Goal: Communication & Community: Share content

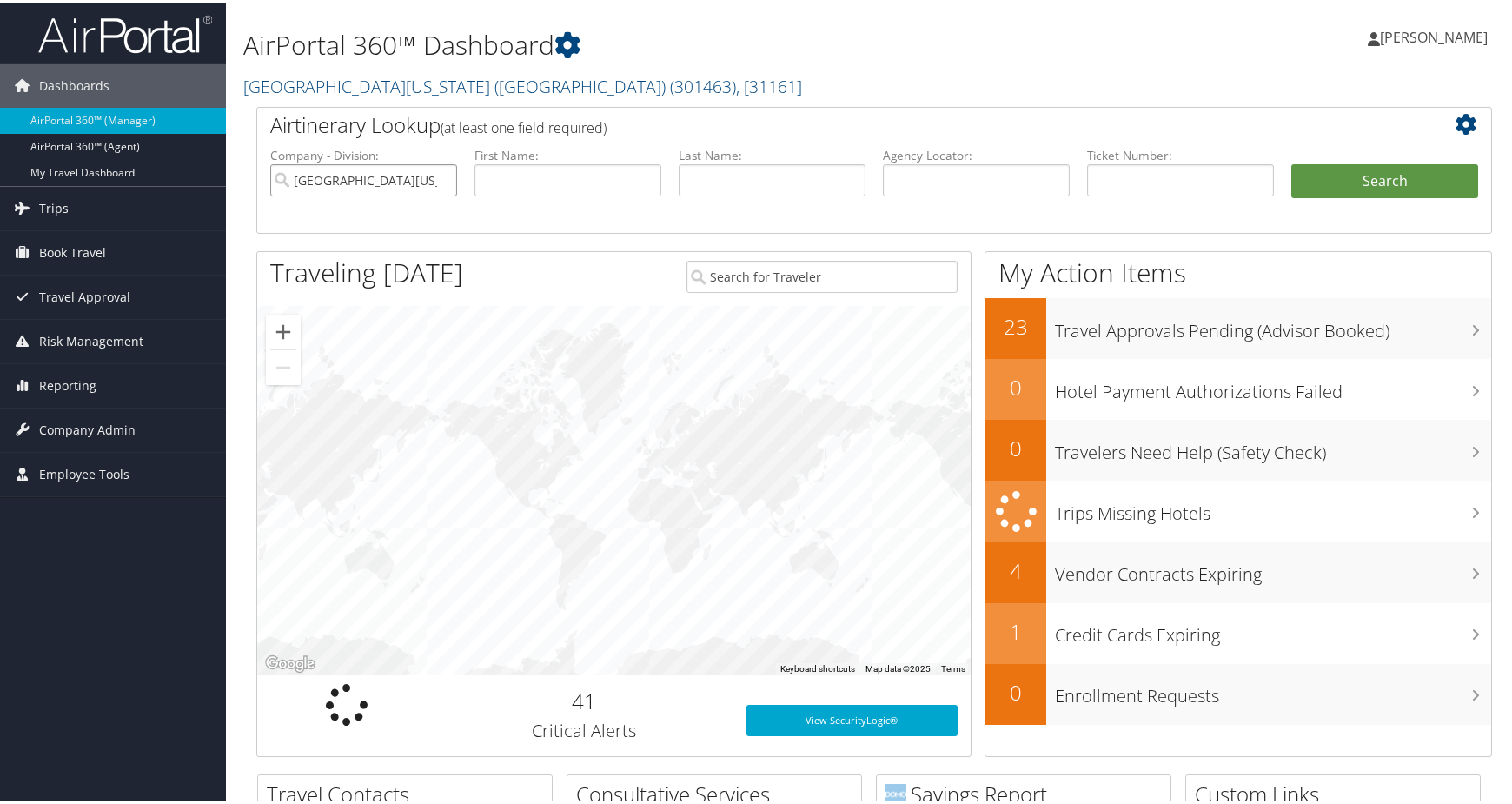
drag, startPoint x: 436, startPoint y: 254, endPoint x: 480, endPoint y: 272, distance: 47.5
click at [436, 194] on input "University of Southern California (USC)" at bounding box center [364, 177] width 187 height 32
click at [980, 194] on input "text" at bounding box center [976, 177] width 187 height 32
paste input "DPK4X5"
type input "DPK4X5"
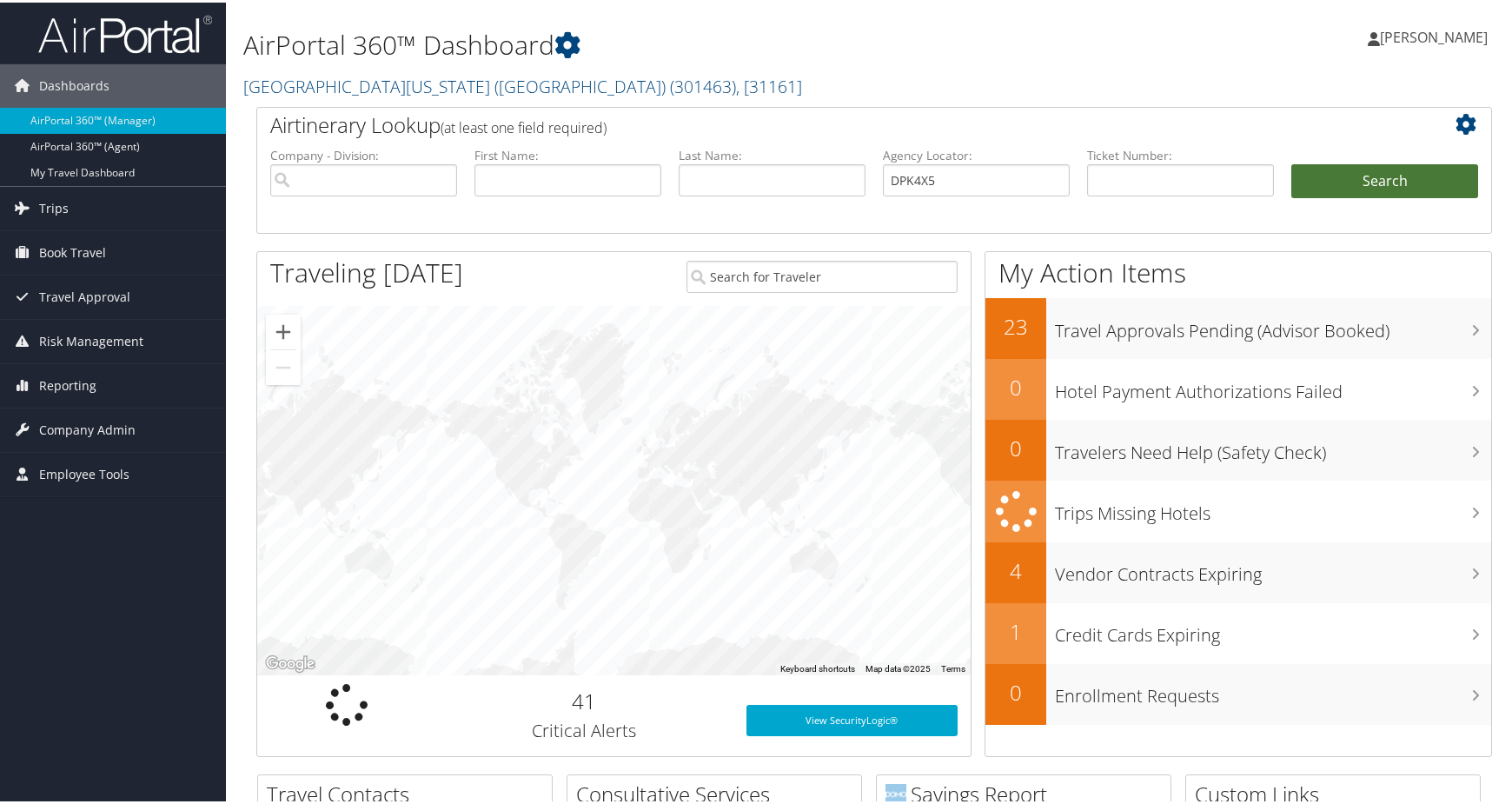
click at [1332, 196] on button "Search" at bounding box center [1385, 178] width 187 height 34
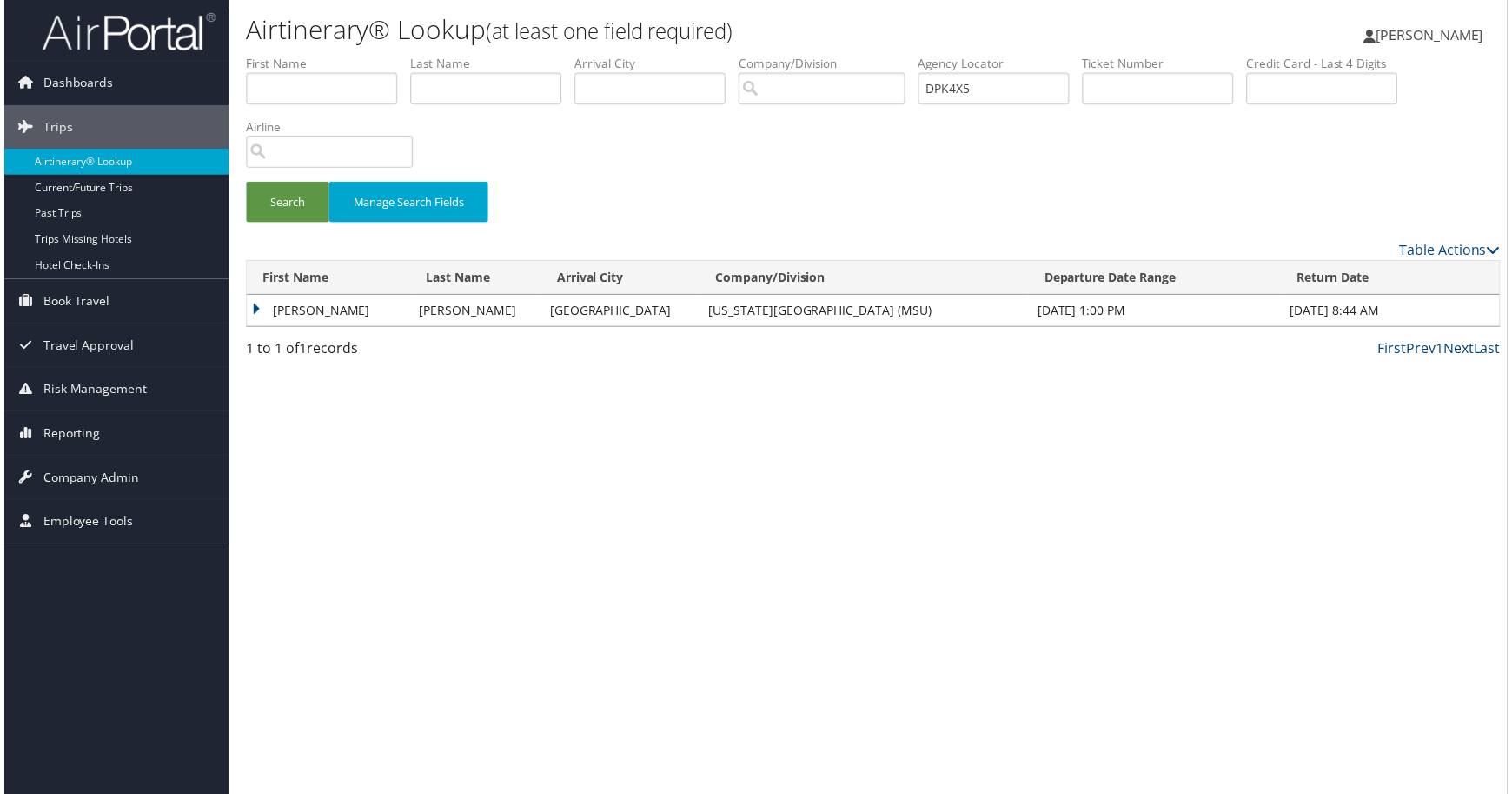
click at [333, 327] on td "ZILLAH MATARE" at bounding box center [326, 312] width 165 height 31
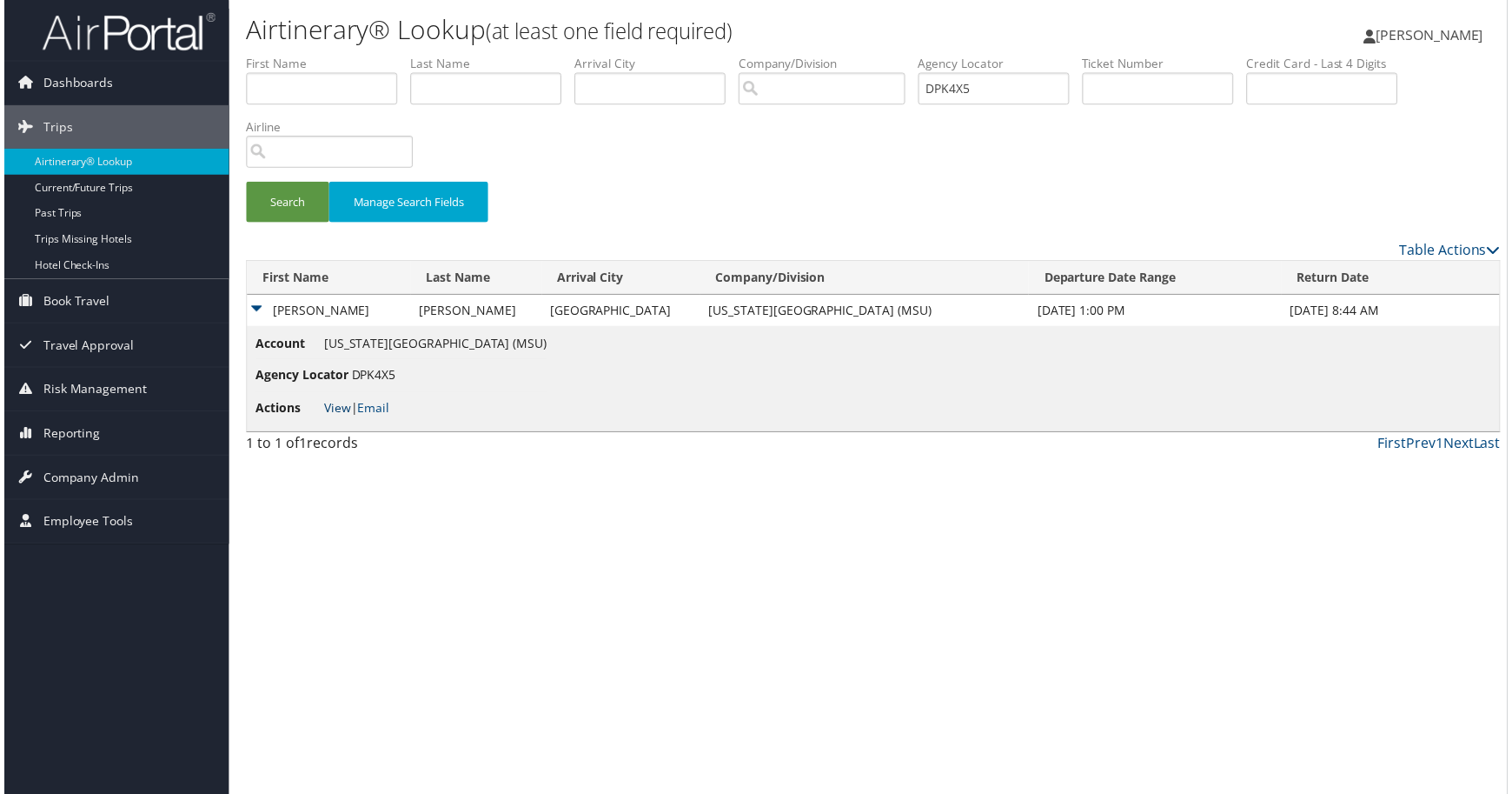
click at [349, 419] on link "View" at bounding box center [334, 410] width 26 height 17
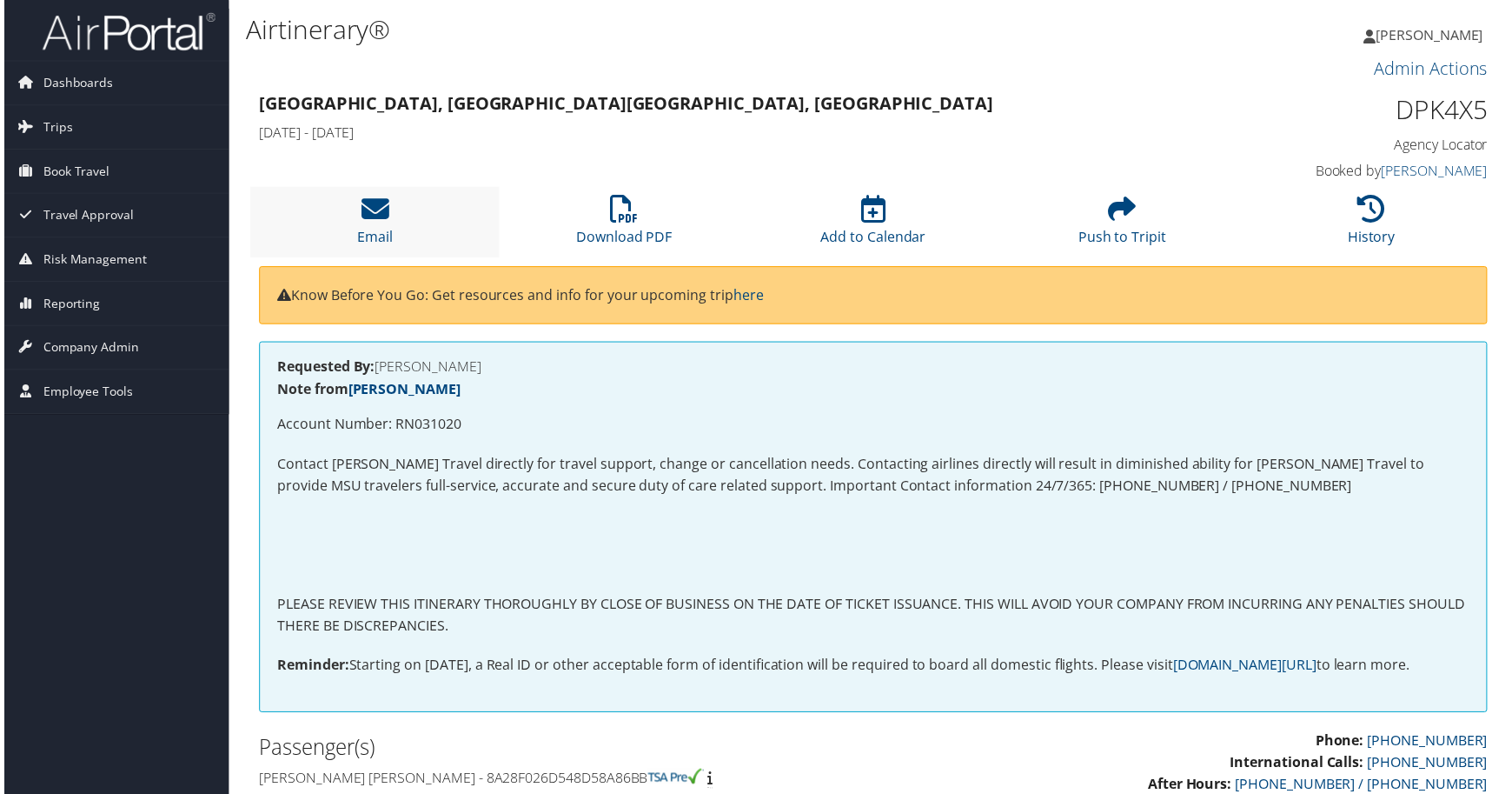
click at [365, 258] on li "Email" at bounding box center [372, 223] width 250 height 71
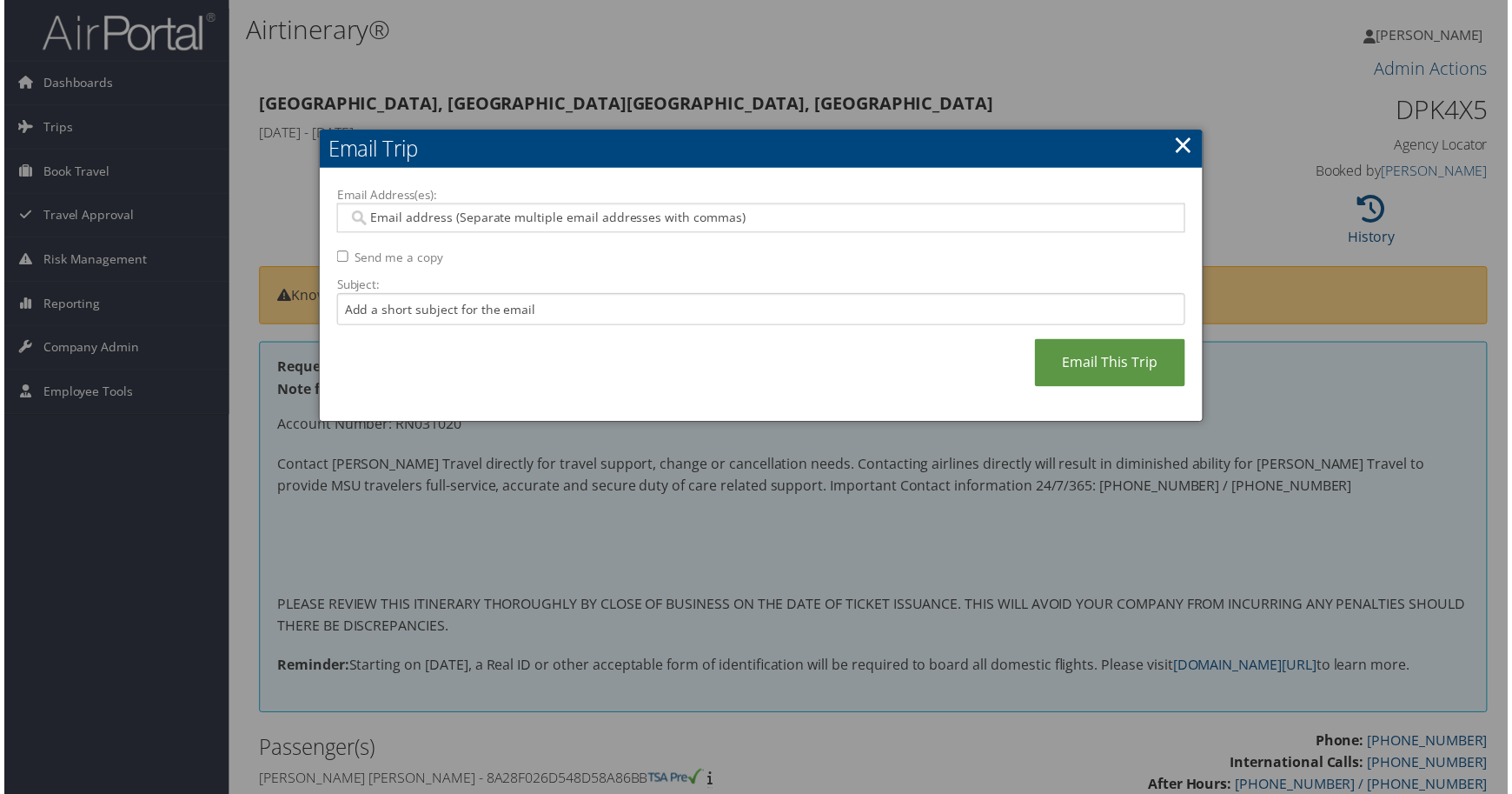
drag, startPoint x: 345, startPoint y: 305, endPoint x: 405, endPoint y: 311, distance: 60.3
click at [345, 264] on input "Send me a copy" at bounding box center [340, 258] width 12 height 12
checkbox input "true"
click at [526, 227] on input "Email Address(es):" at bounding box center [752, 220] width 812 height 18
paste input "deshawn@msu.edu"
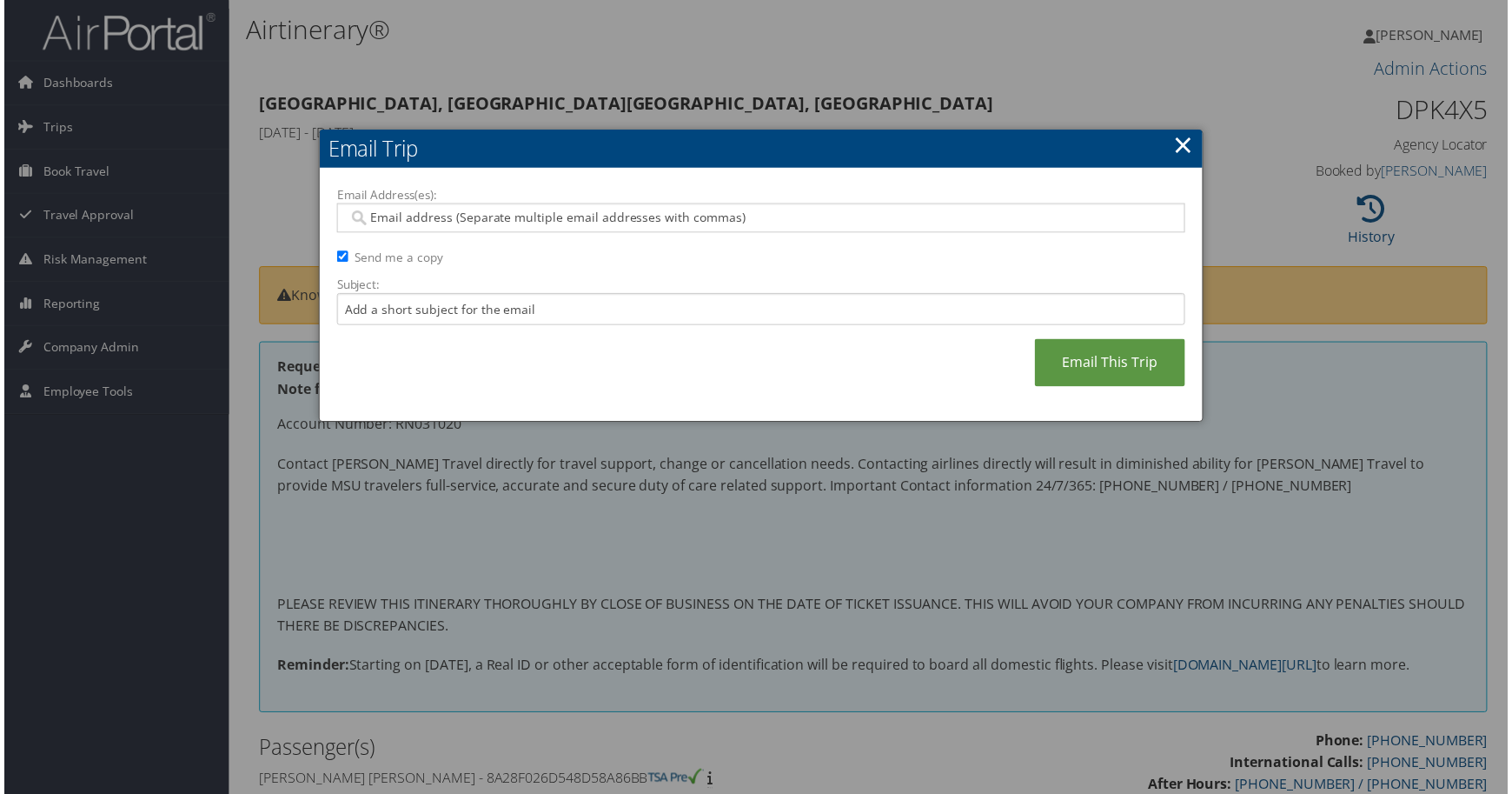
type input "deshawn@msu.edu"
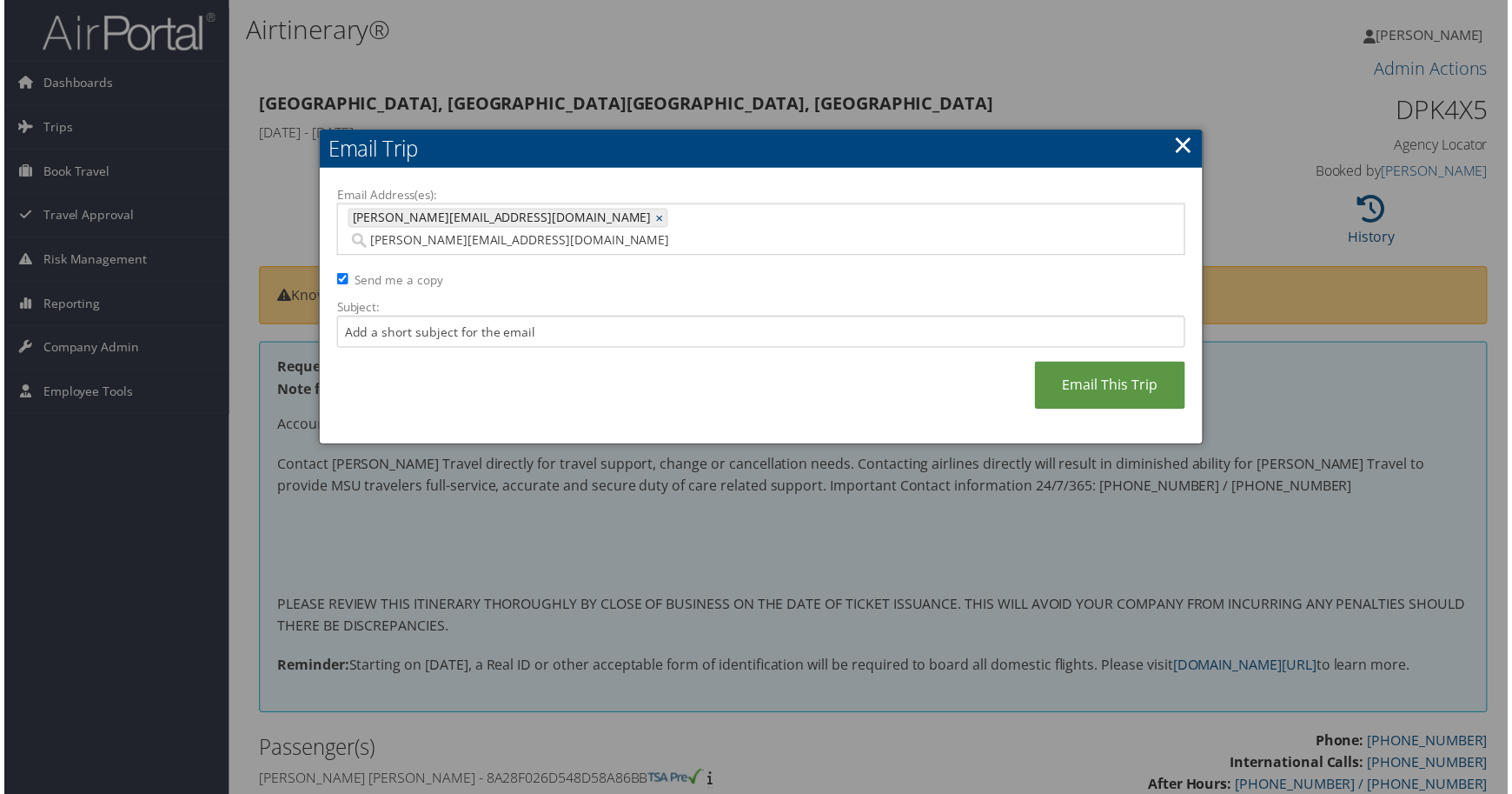
type input "deshawn@msu.edu"
click at [588, 250] on input "Email Address(es):" at bounding box center [684, 242] width 676 height 18
paste input "wigman@msu.edu"
type input "wigman@msu.edu"
type input "deshawn@msu.edu, wigman@msu.edu"
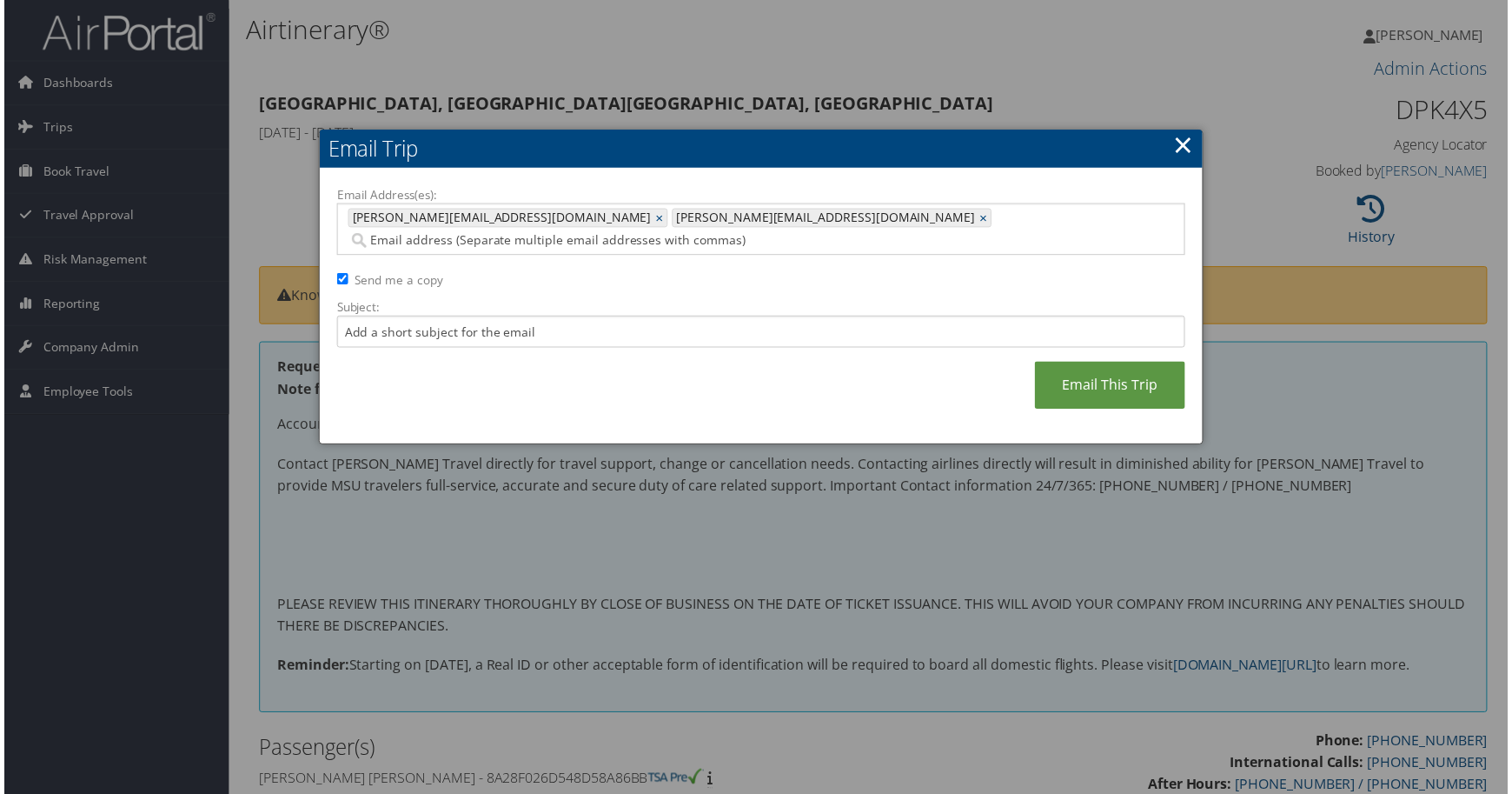
click at [691, 250] on input "Email Address(es):" at bounding box center [618, 242] width 546 height 18
paste input "pettif11@msu.edu"
type input "pettif11@msu.edu"
type input "deshawn@msu.edu, wigman@msu.edu, pettif11@msu.edu"
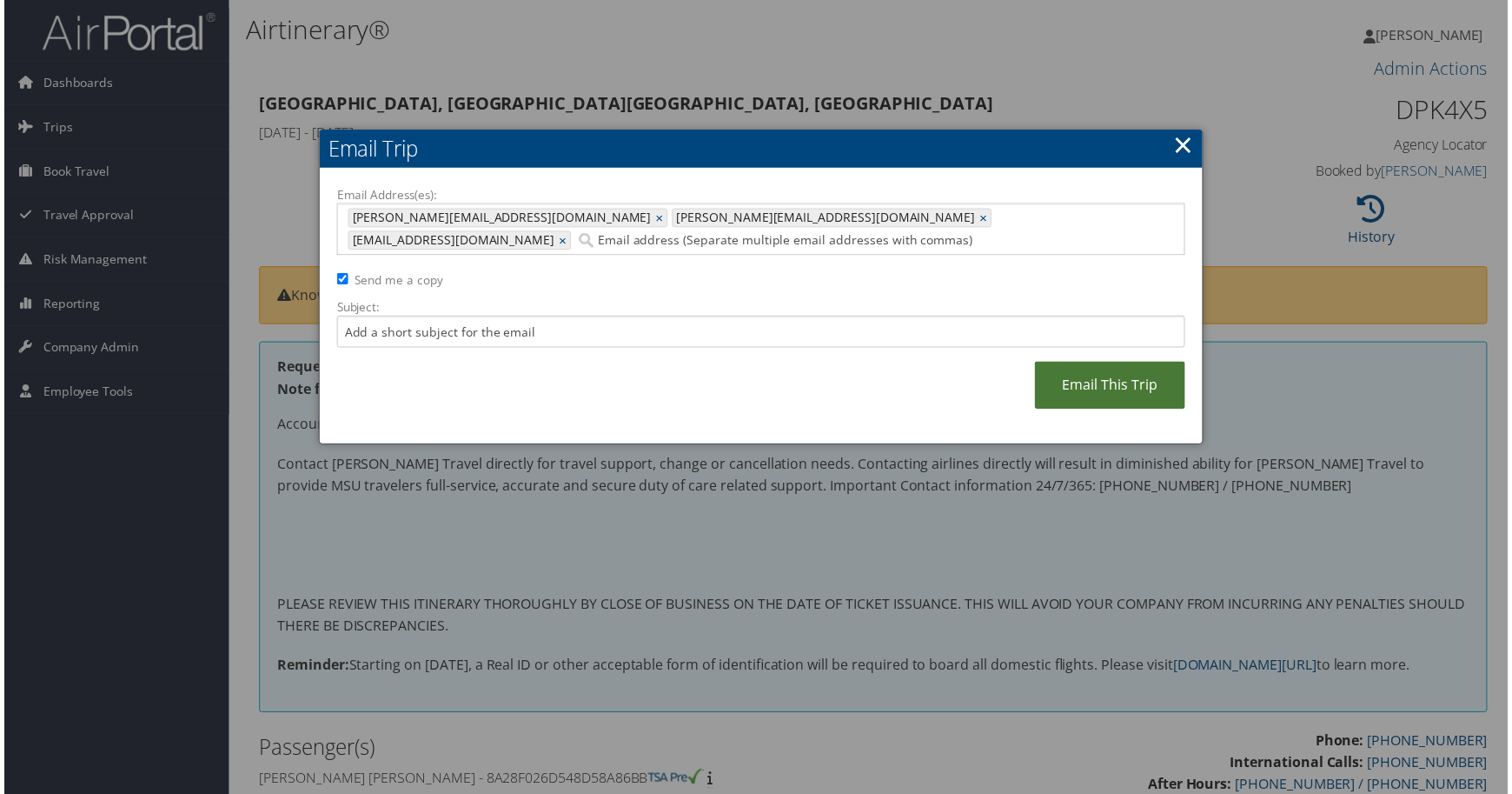
click at [1037, 412] on link "Email This Trip" at bounding box center [1112, 387] width 151 height 48
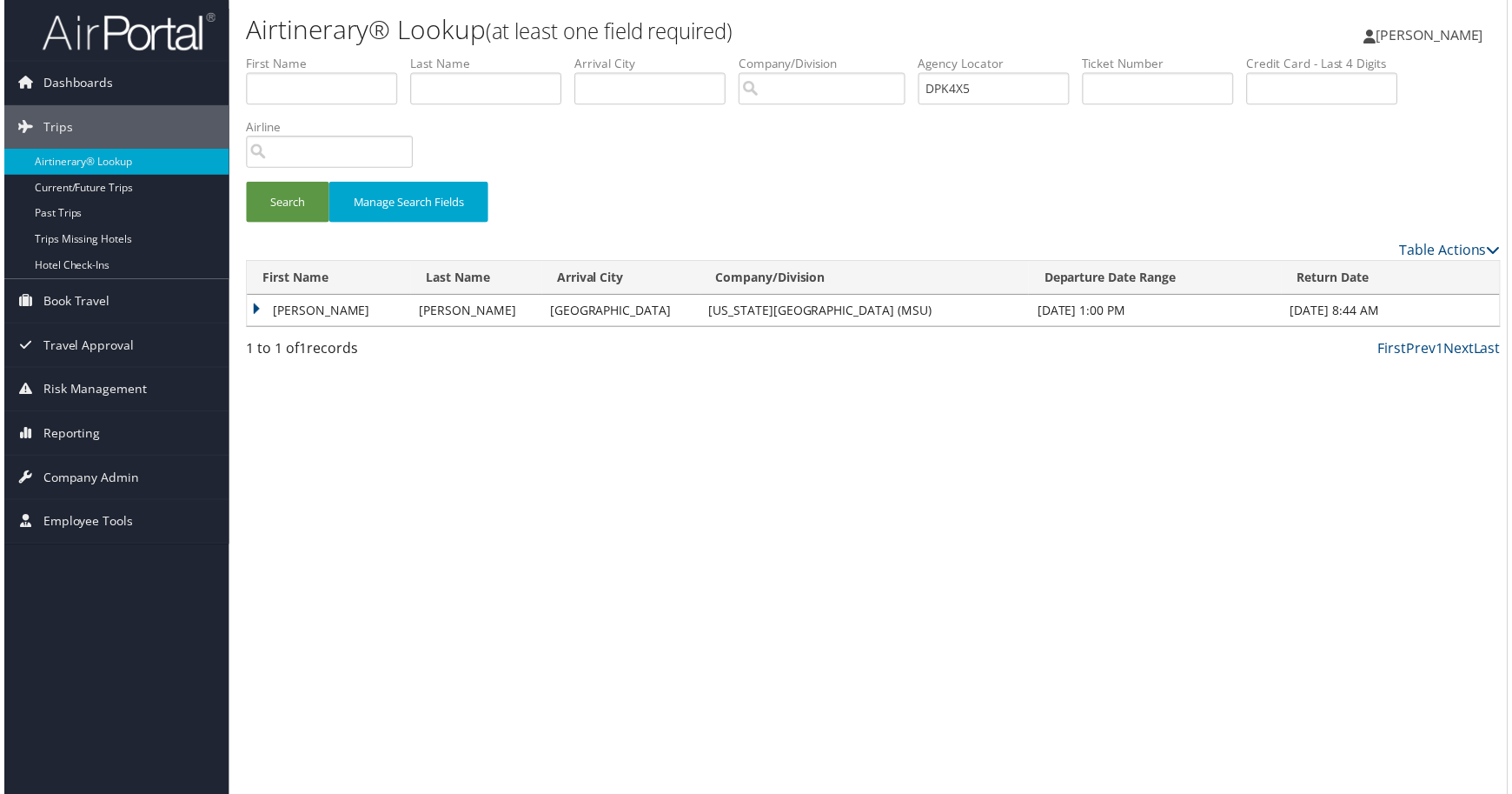
click at [750, 241] on div "Search Manage Search Fields" at bounding box center [874, 211] width 1288 height 58
